Goal: Task Accomplishment & Management: Manage account settings

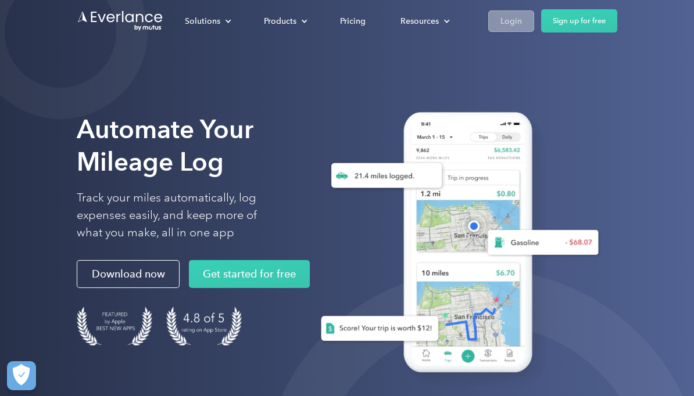
click at [512, 27] on div "Login" at bounding box center [511, 21] width 22 height 15
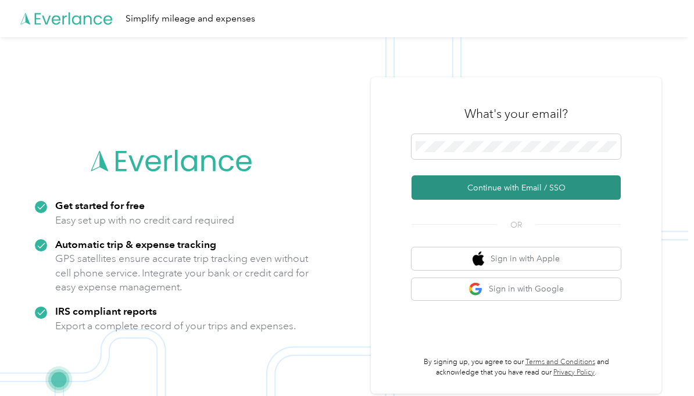
click at [537, 200] on button "Continue with Email / SSO" at bounding box center [515, 188] width 209 height 24
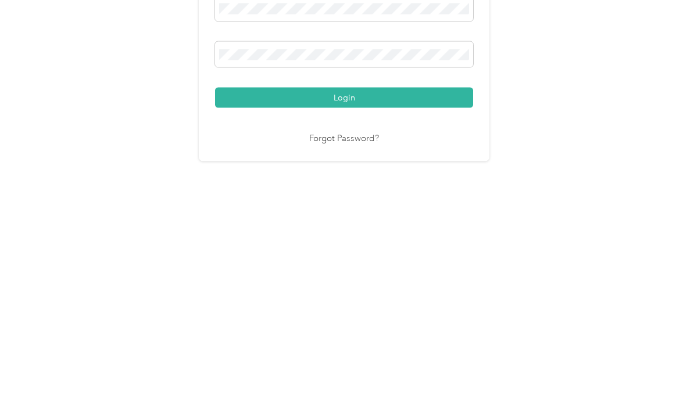
scroll to position [34, 0]
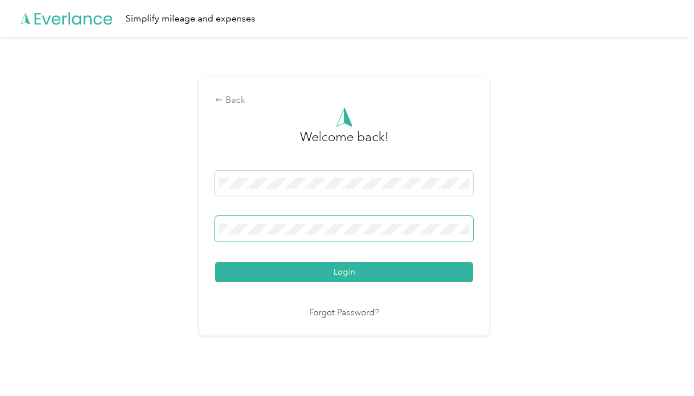
click at [347, 262] on button "Login" at bounding box center [344, 272] width 258 height 20
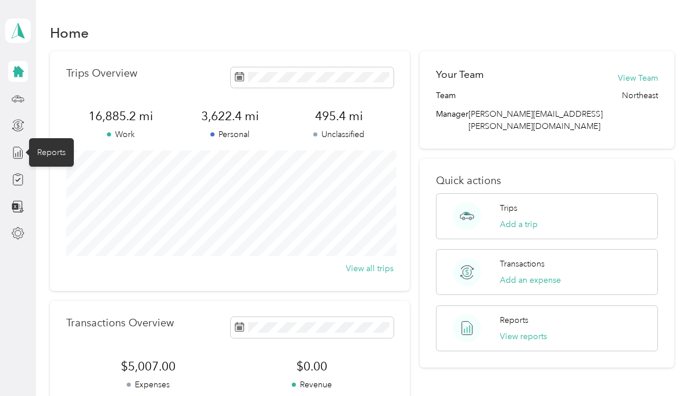
click at [44, 138] on div "Reports" at bounding box center [51, 152] width 45 height 28
click at [18, 152] on line at bounding box center [18, 154] width 0 height 5
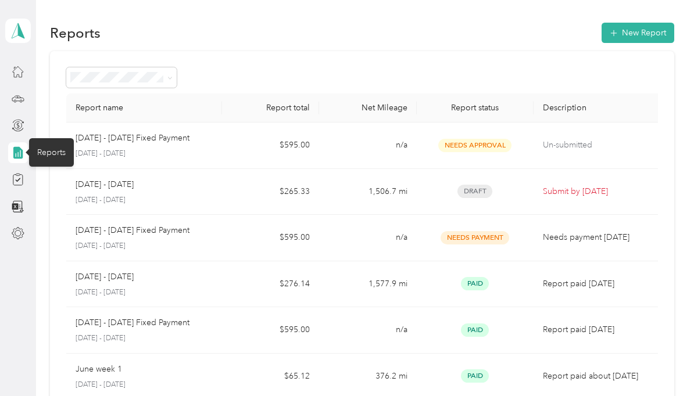
scroll to position [26, 0]
click at [625, 185] on p "Submit by [DATE]" at bounding box center [598, 191] width 111 height 13
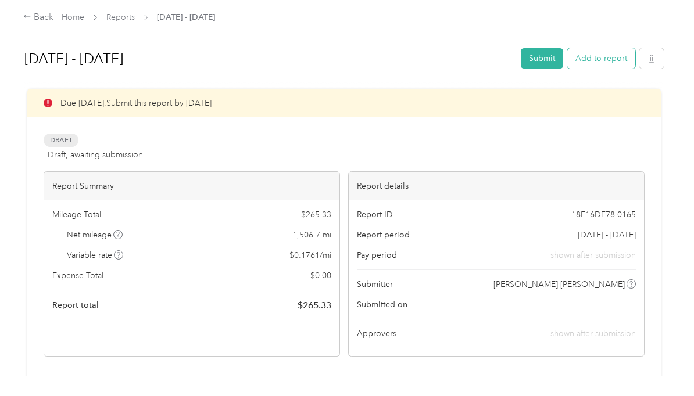
click at [609, 48] on button "Add to report" at bounding box center [601, 58] width 68 height 20
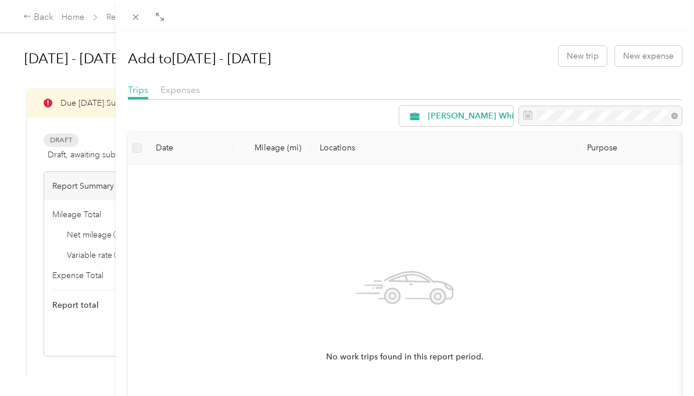
click at [34, 165] on div "Add to [DATE] - [DATE] New trip New expense Trips Expenses [PERSON_NAME] Whirlp…" at bounding box center [347, 198] width 694 height 396
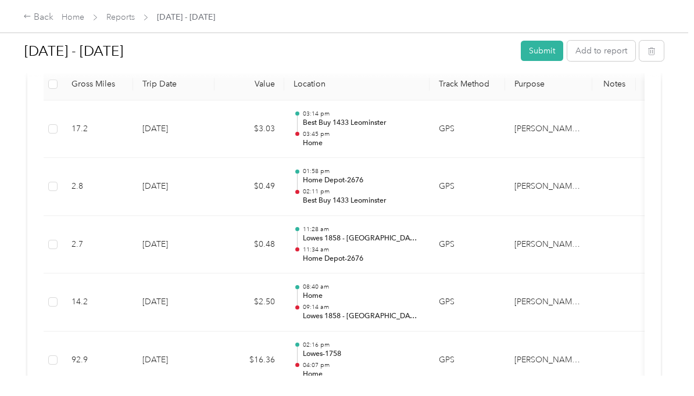
scroll to position [337, 0]
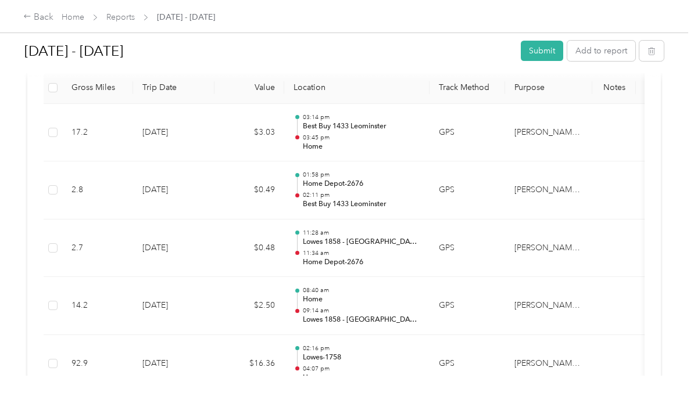
click at [73, 185] on td "2.8" at bounding box center [97, 191] width 71 height 58
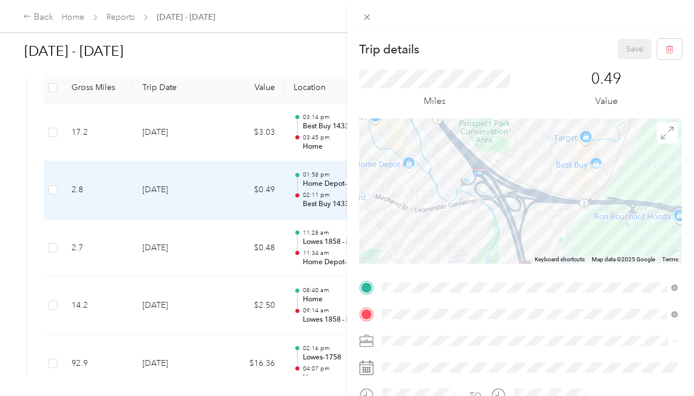
scroll to position [0, 0]
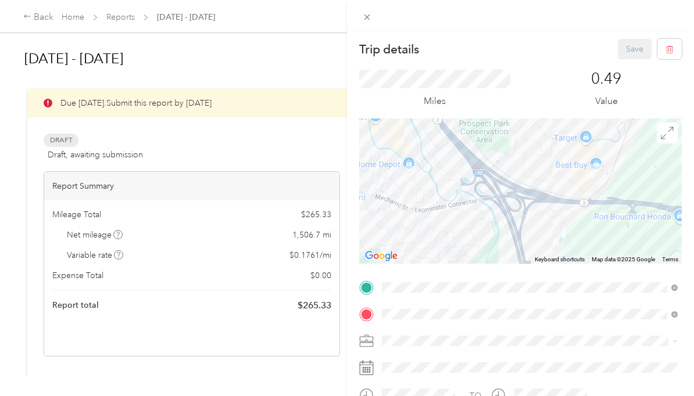
click at [33, 244] on div "Trip details Save This trip cannot be edited because it is either under review,…" at bounding box center [347, 198] width 694 height 396
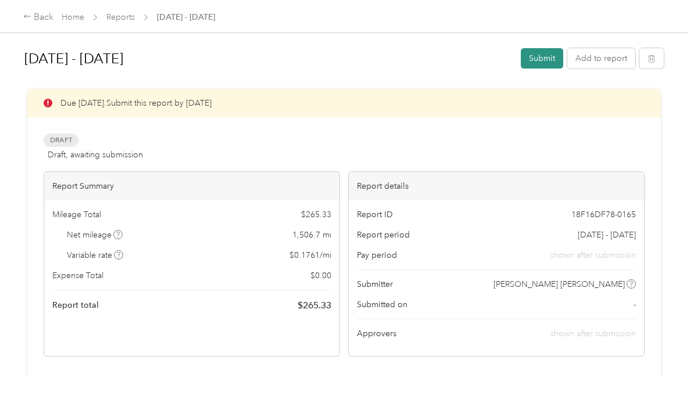
click at [555, 59] on button "Submit" at bounding box center [542, 58] width 42 height 20
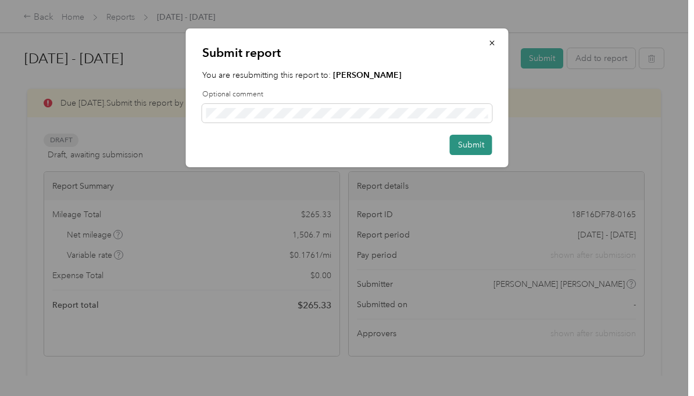
click at [467, 142] on button "Submit" at bounding box center [471, 145] width 42 height 20
